Goal: Find specific page/section: Find specific page/section

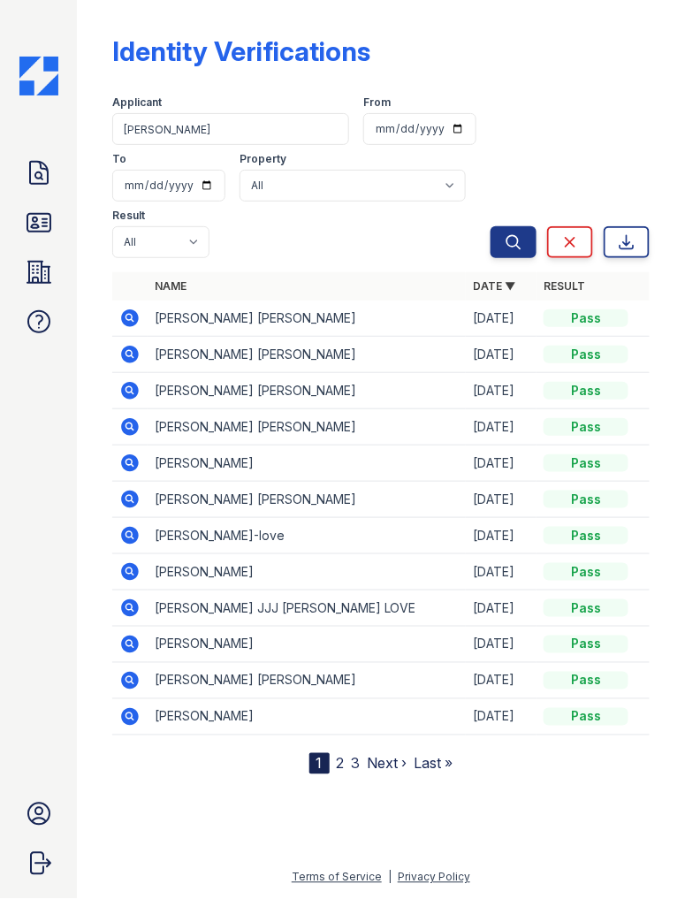
click at [270, 781] on div "Identity Verifications Filter Applicant [PERSON_NAME] From To Property All ReNe…" at bounding box center [381, 401] width 552 height 803
click at [46, 214] on icon at bounding box center [38, 223] width 23 height 18
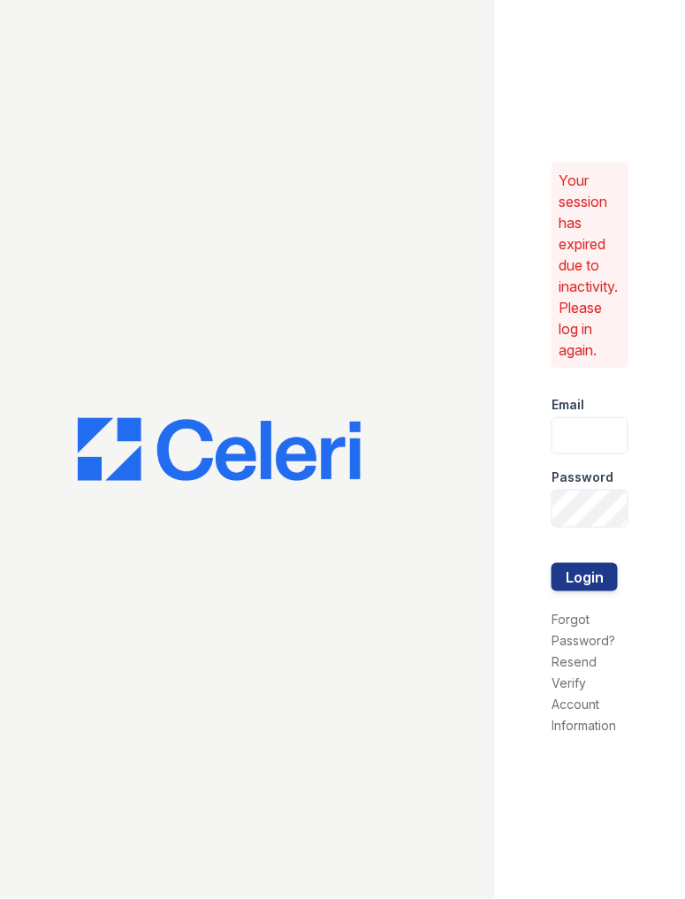
type input "[EMAIL_ADDRESS][DOMAIN_NAME]"
click at [602, 564] on button "Login" at bounding box center [585, 577] width 66 height 28
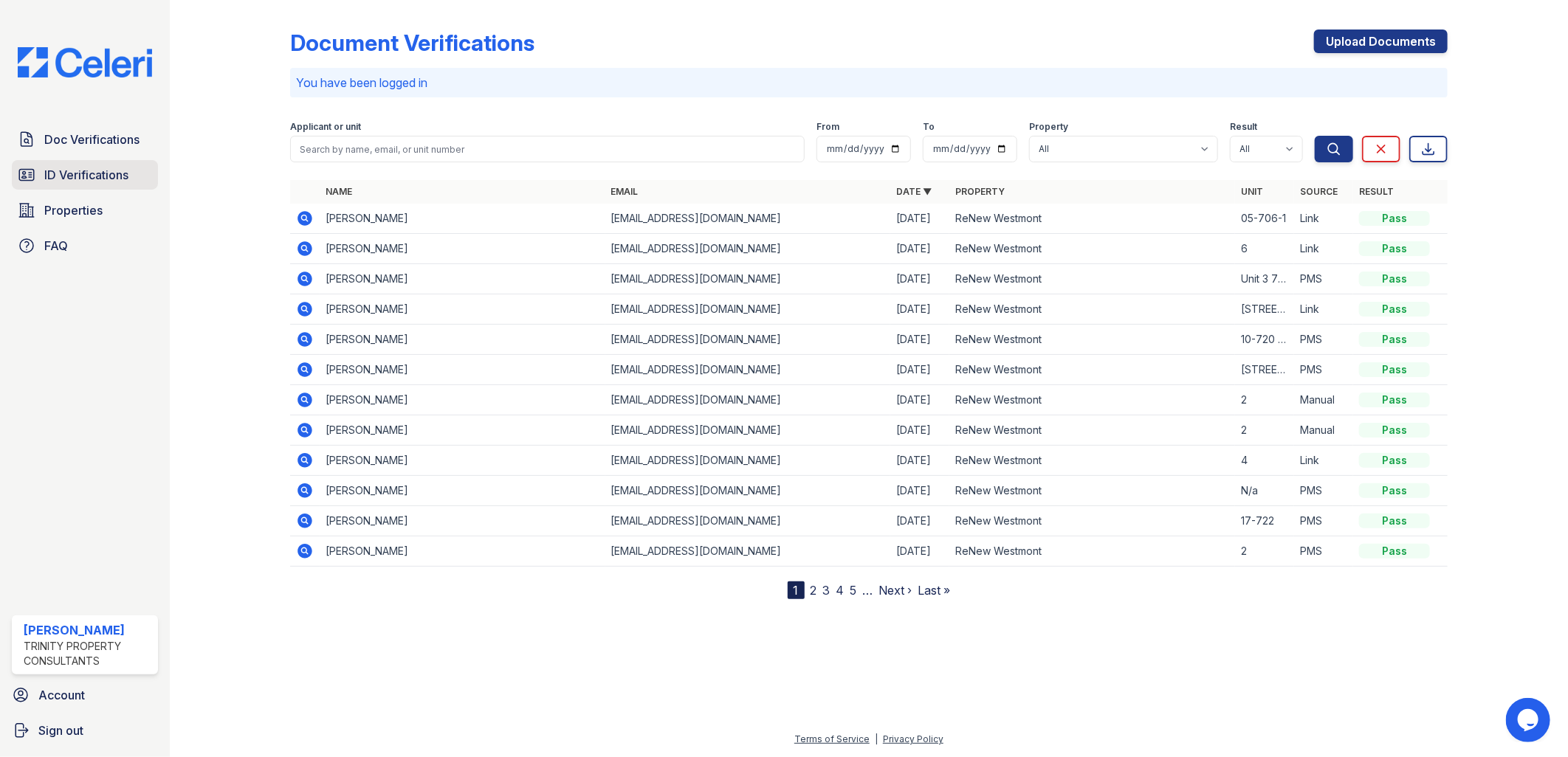
click at [94, 180] on span "ID Verifications" at bounding box center [86, 174] width 84 height 18
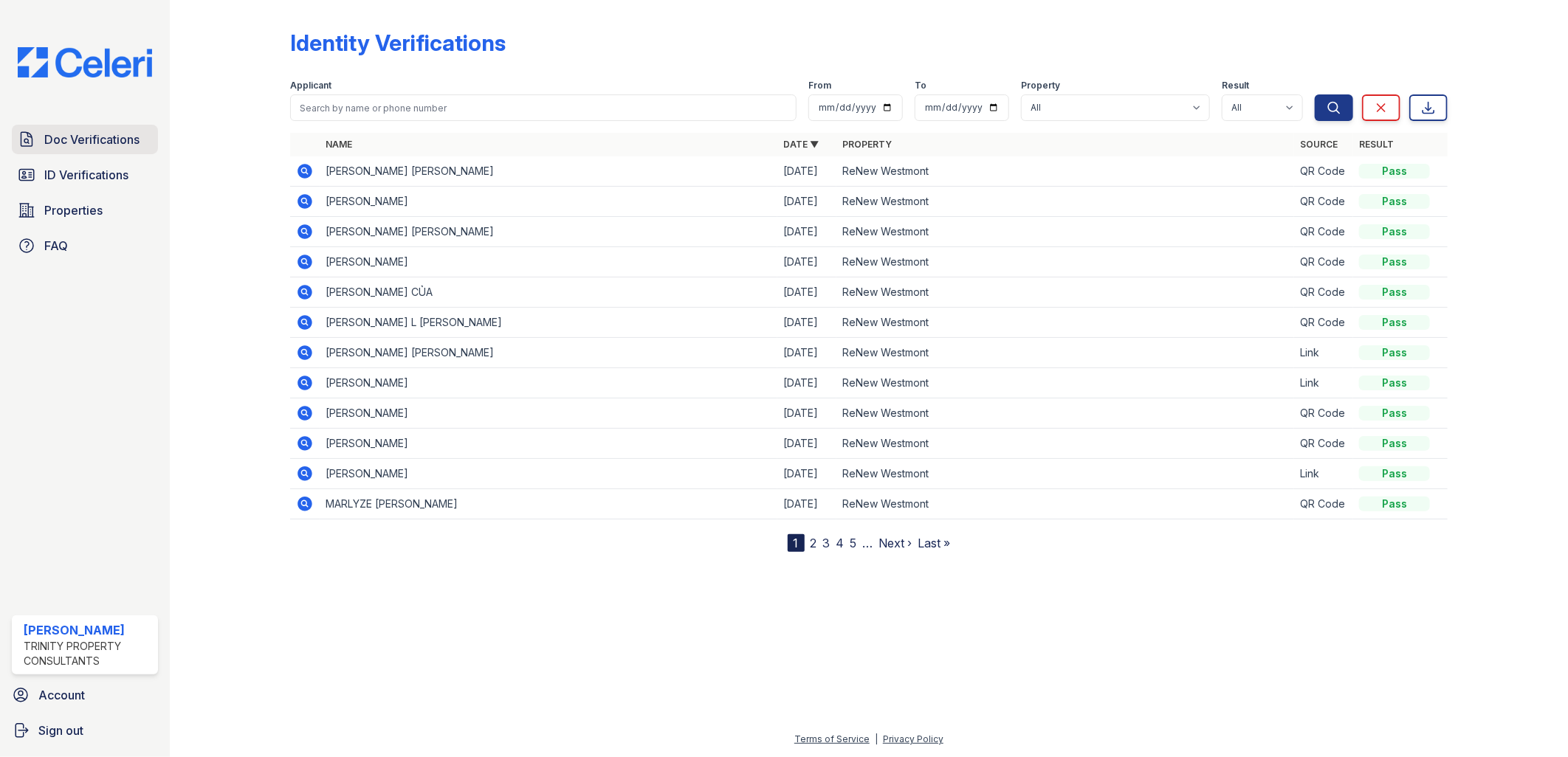
click at [129, 140] on span "Doc Verifications" at bounding box center [92, 139] width 95 height 18
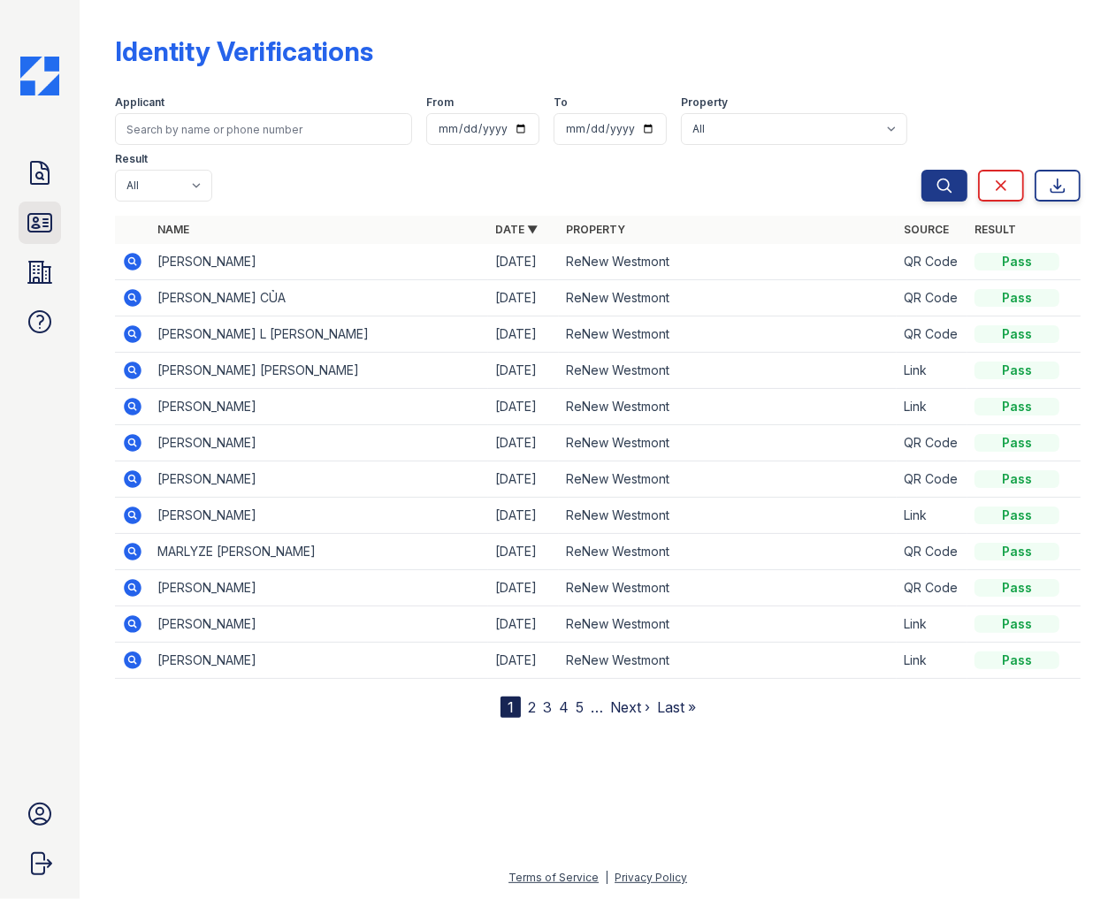
click at [30, 235] on icon at bounding box center [40, 223] width 28 height 28
